Goal: Information Seeking & Learning: Learn about a topic

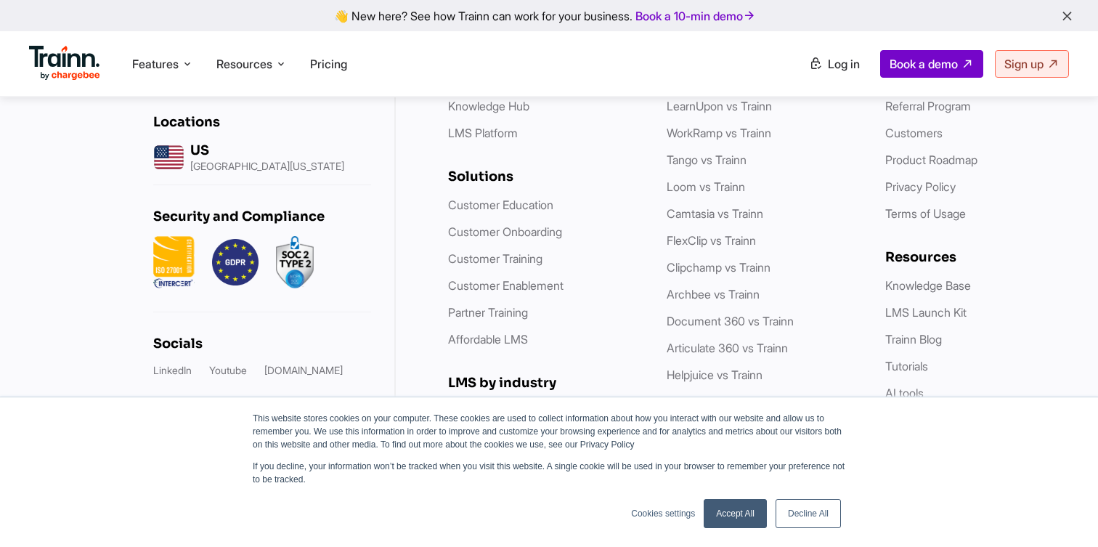
scroll to position [4350, 0]
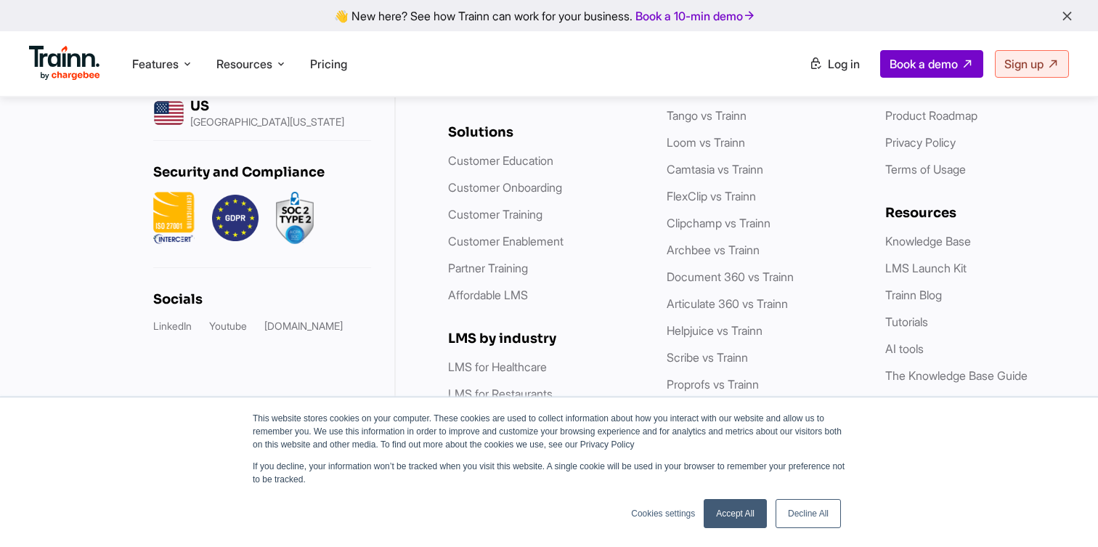
click at [796, 514] on link "Decline All" at bounding box center [808, 513] width 65 height 29
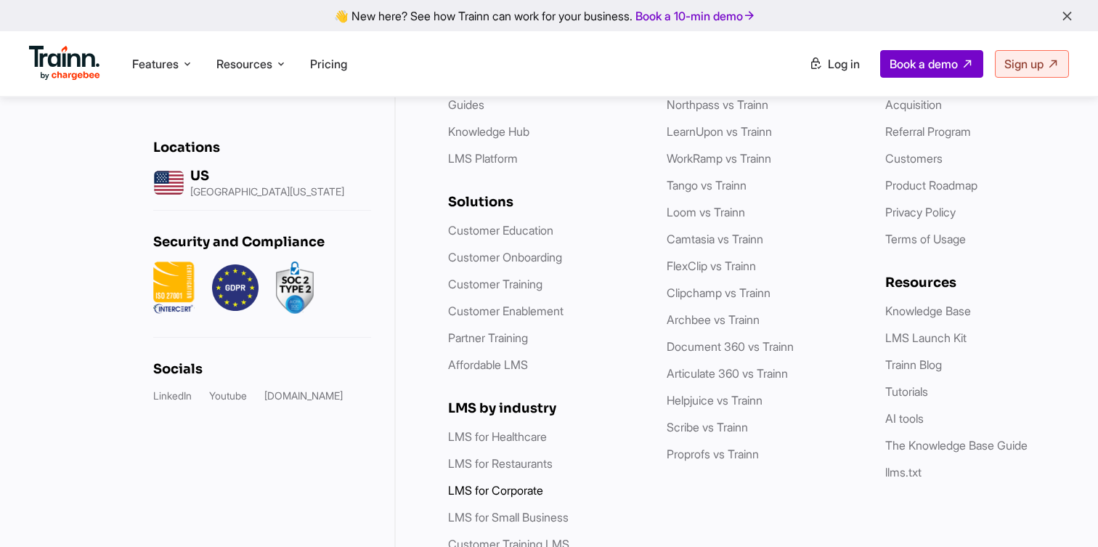
scroll to position [4244, 0]
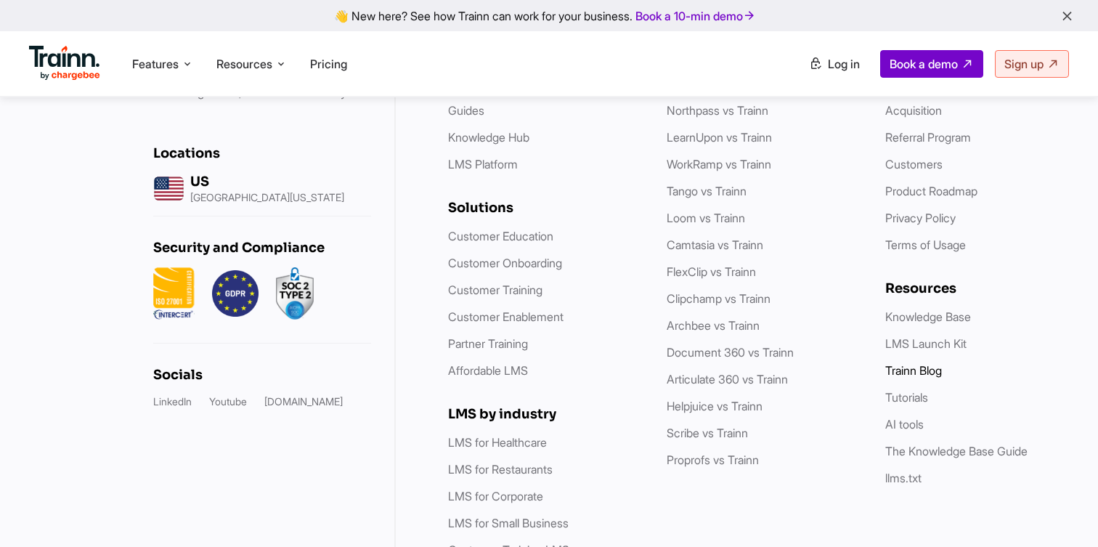
click at [922, 363] on link "Trainn Blog" at bounding box center [914, 370] width 57 height 15
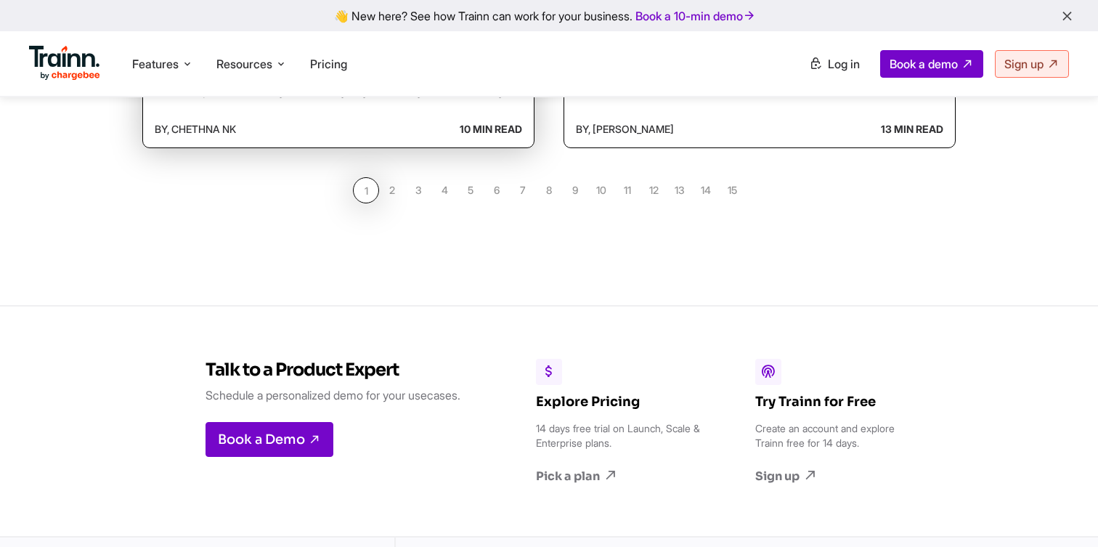
scroll to position [1603, 0]
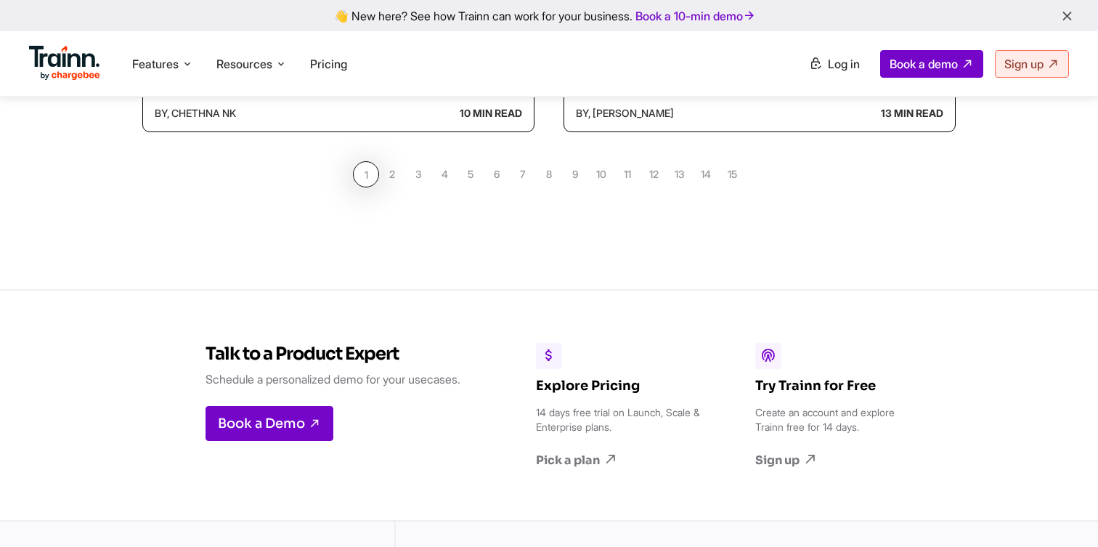
click at [393, 173] on link "2" at bounding box center [392, 174] width 26 height 26
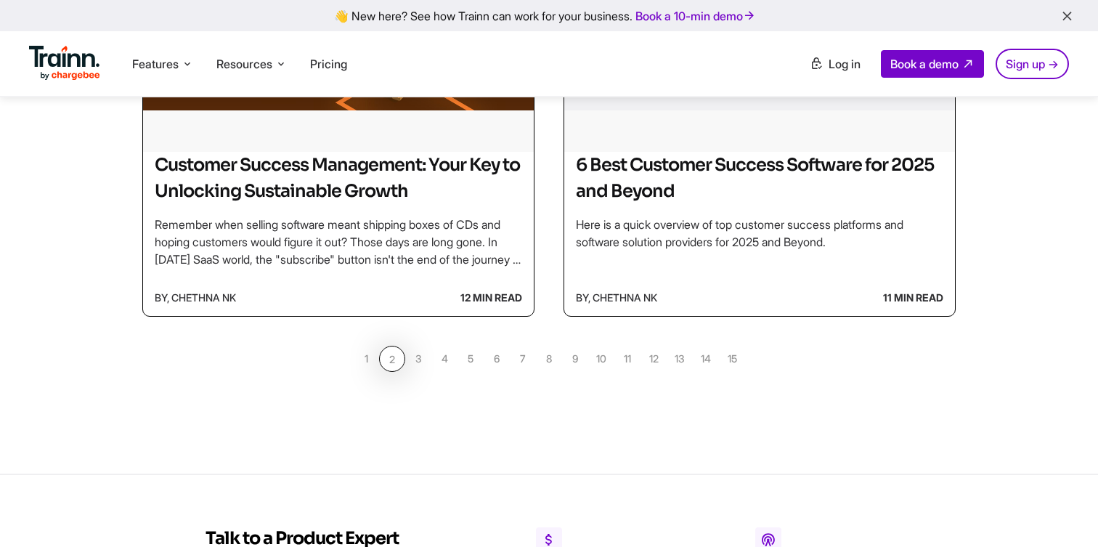
scroll to position [1441, 0]
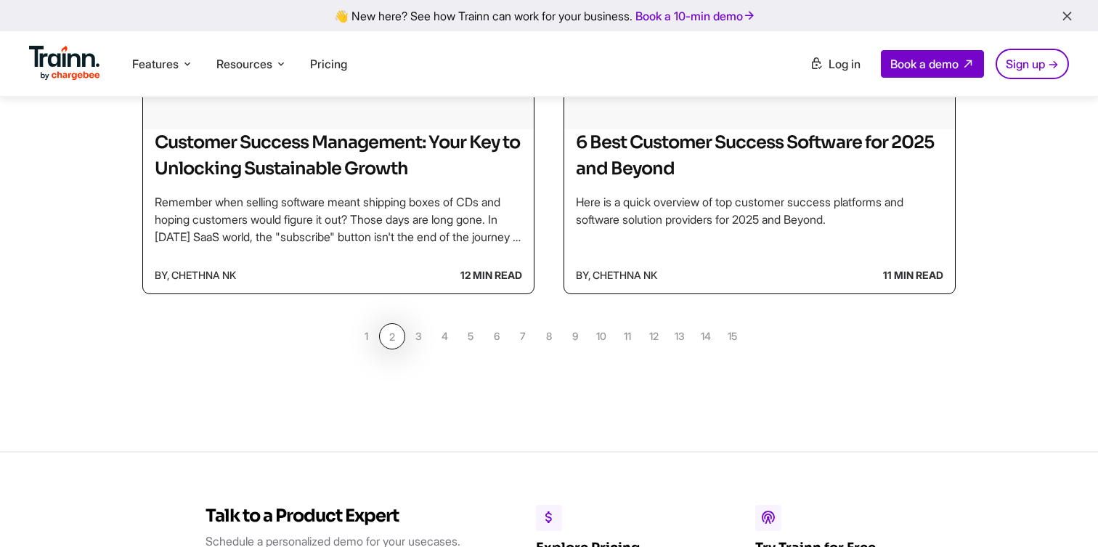
click at [417, 335] on link "3" at bounding box center [418, 336] width 26 height 26
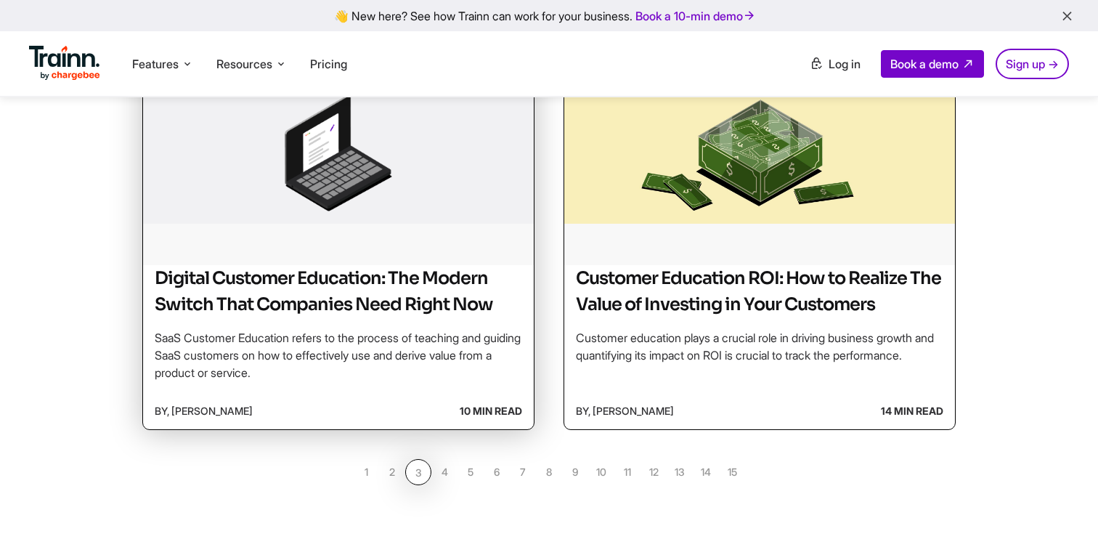
scroll to position [1382, 0]
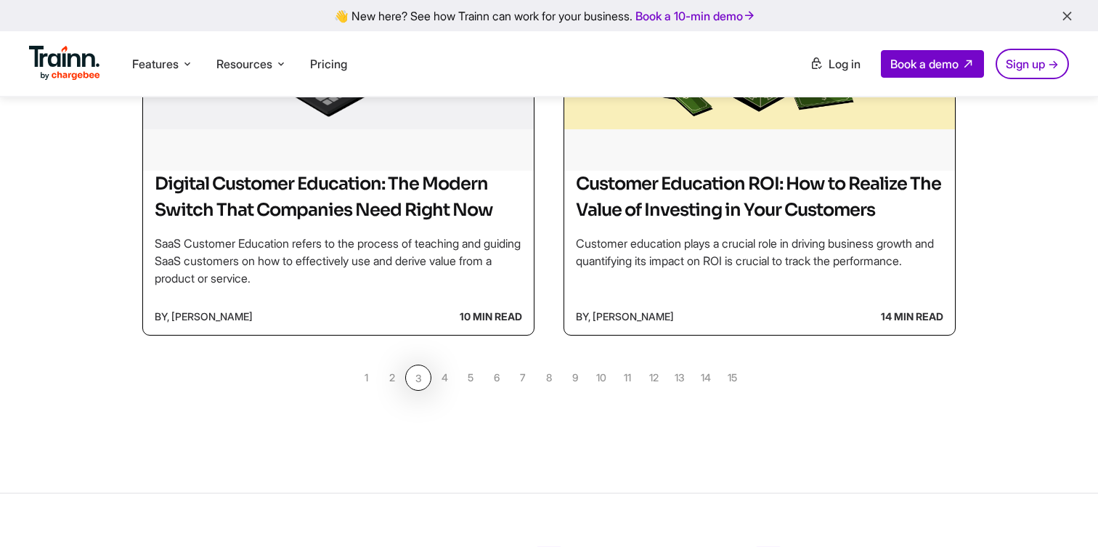
click at [446, 391] on link "4" at bounding box center [445, 378] width 26 height 26
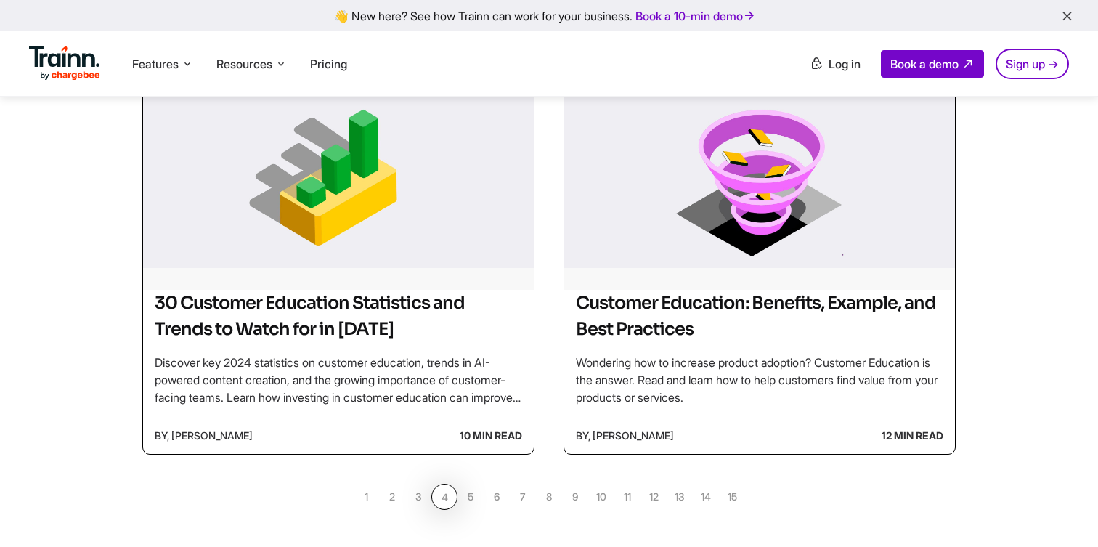
scroll to position [1277, 0]
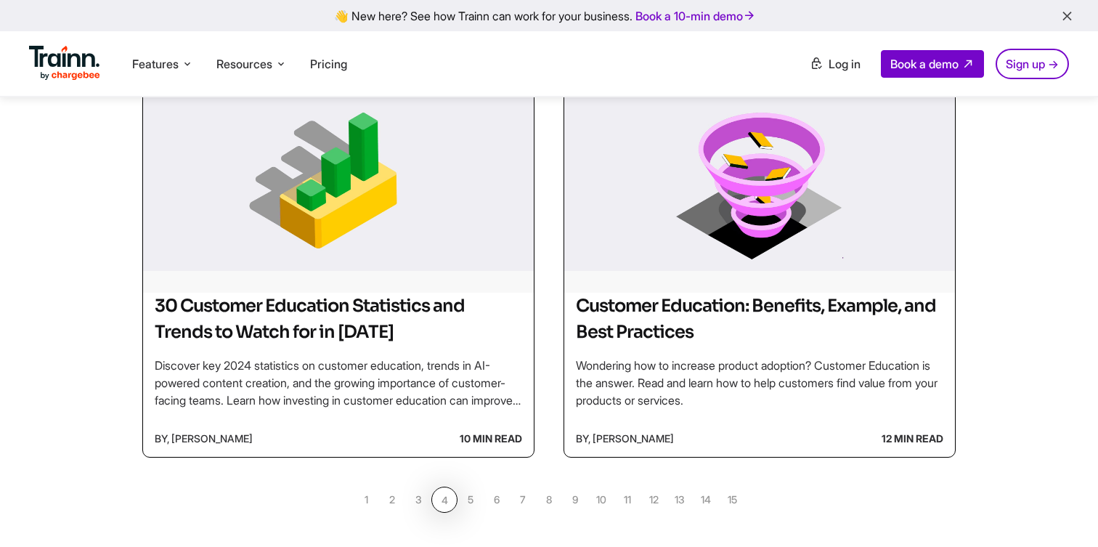
click at [468, 500] on link "5" at bounding box center [471, 500] width 26 height 26
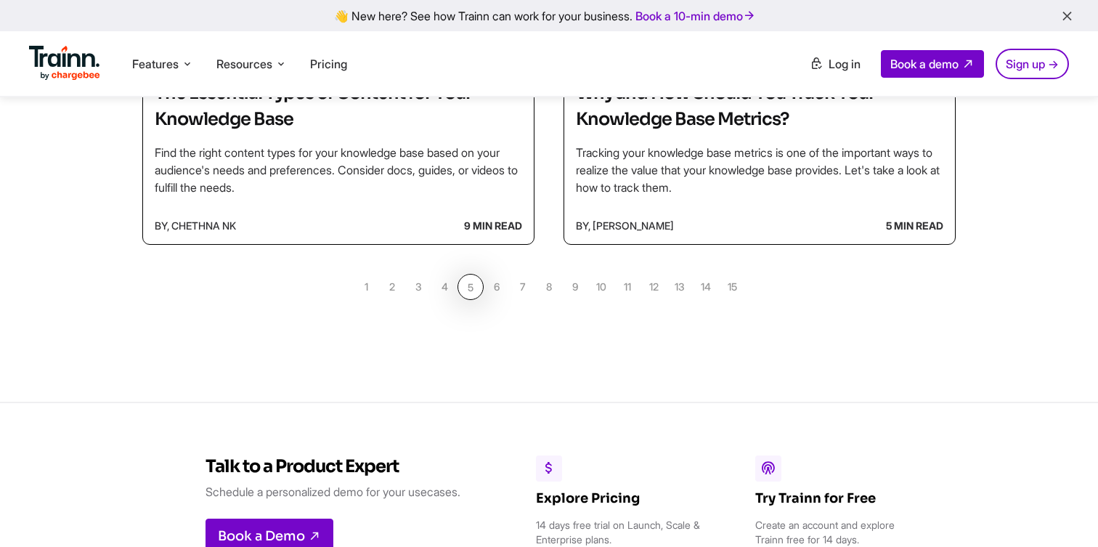
scroll to position [1489, 0]
click at [498, 283] on link "6" at bounding box center [497, 288] width 26 height 26
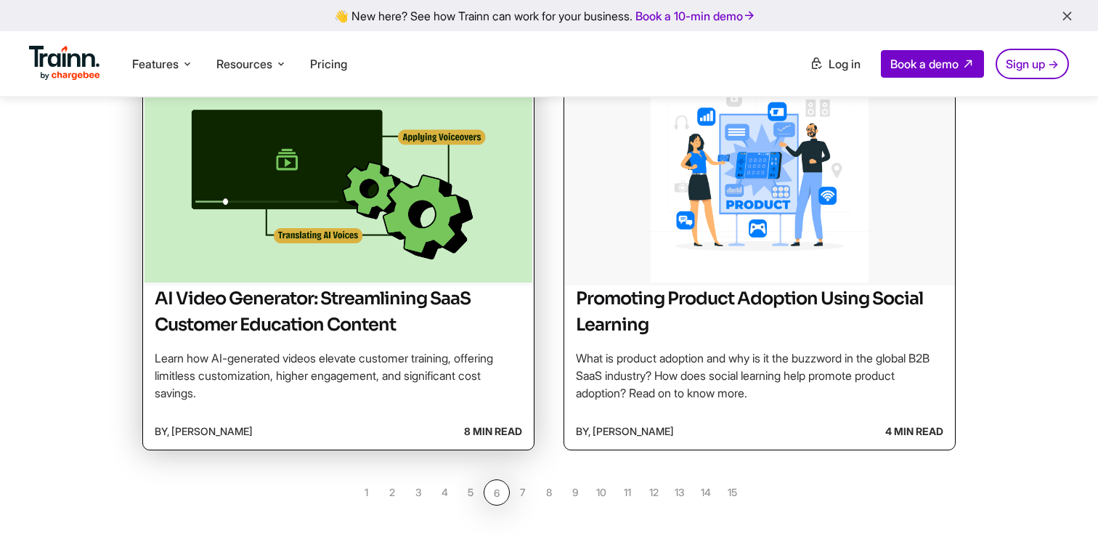
scroll to position [1393, 0]
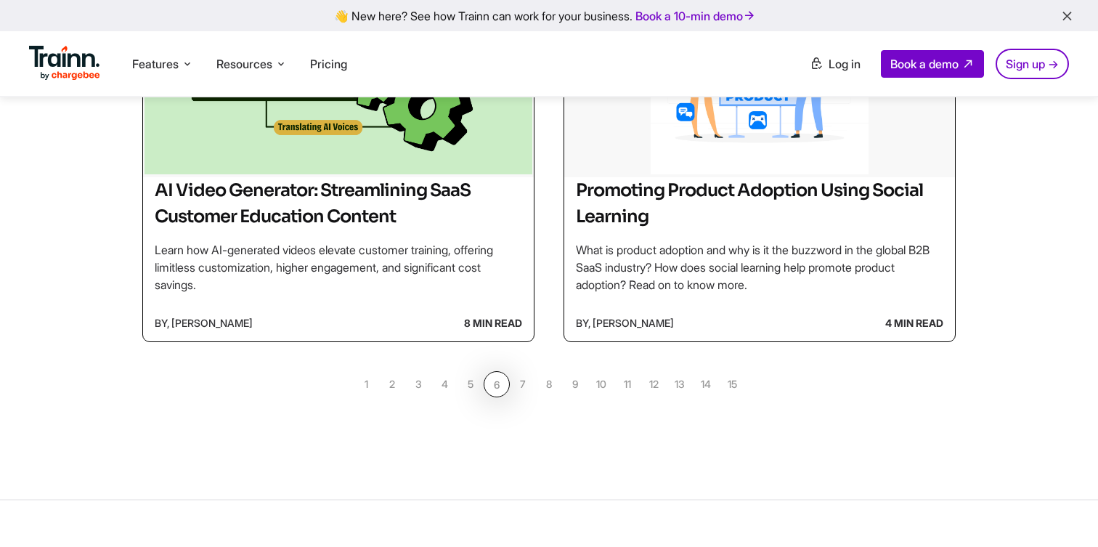
click at [518, 391] on link "7" at bounding box center [523, 384] width 26 height 26
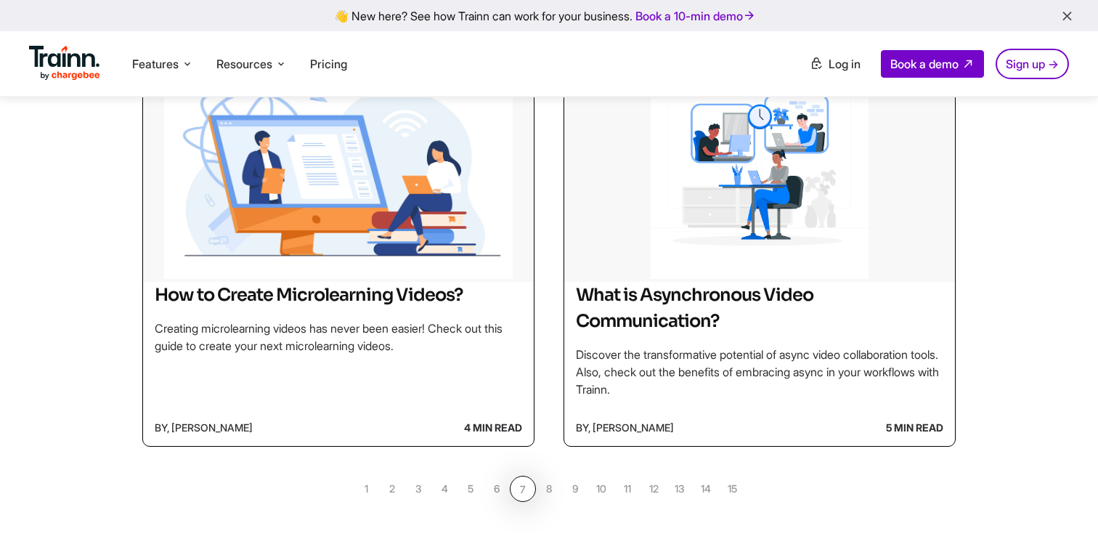
scroll to position [1365, 0]
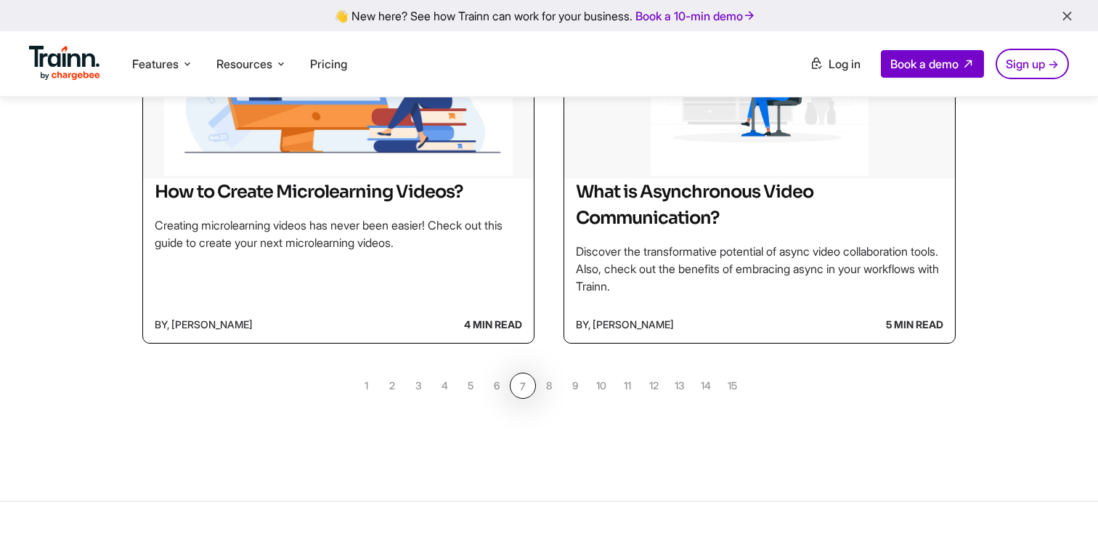
click at [546, 383] on link "8" at bounding box center [549, 386] width 26 height 26
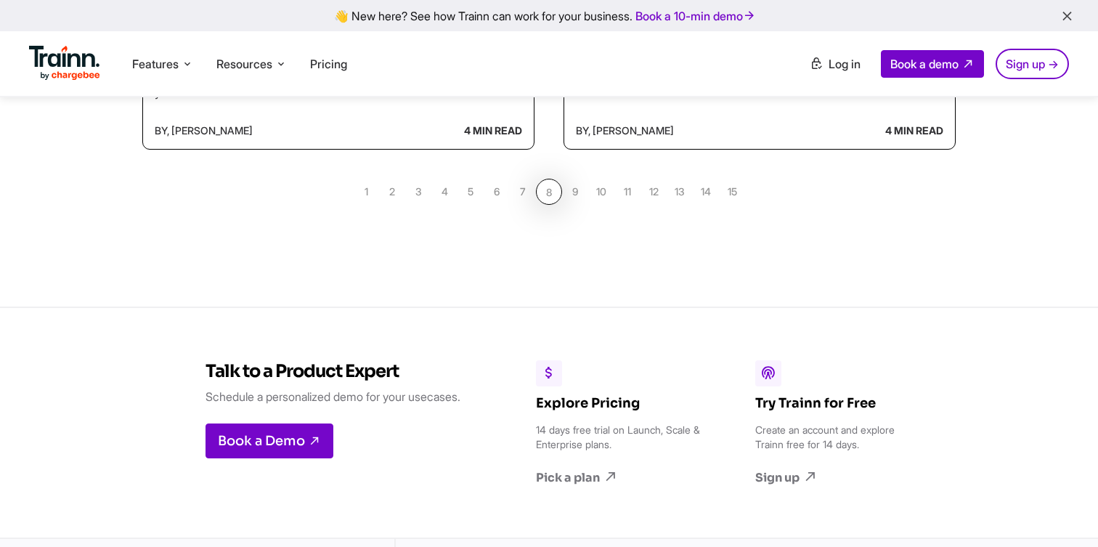
scroll to position [1659, 0]
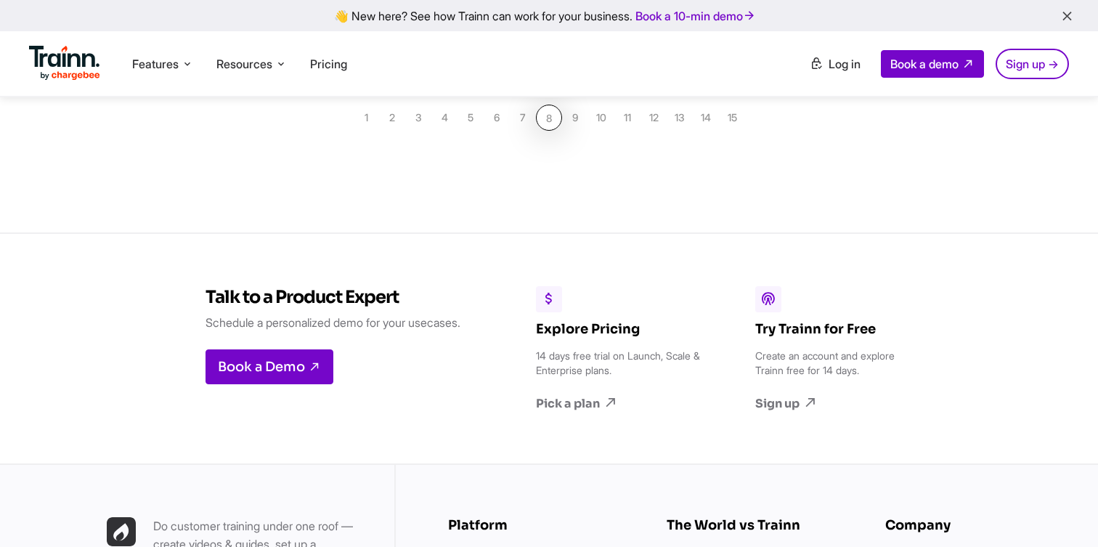
click at [575, 131] on link "9" at bounding box center [575, 118] width 26 height 26
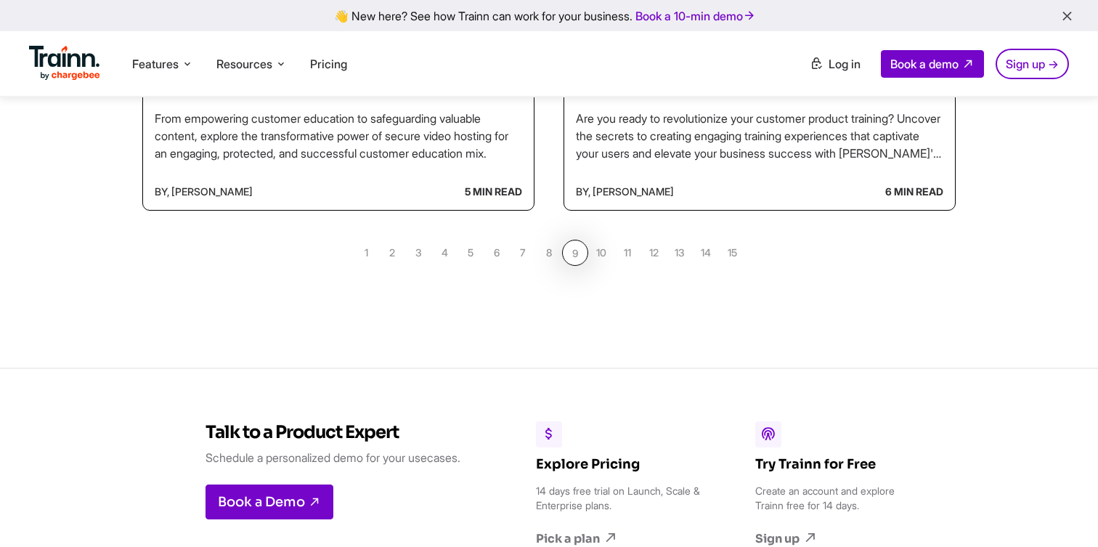
scroll to position [1561, 0]
